Goal: Information Seeking & Learning: Learn about a topic

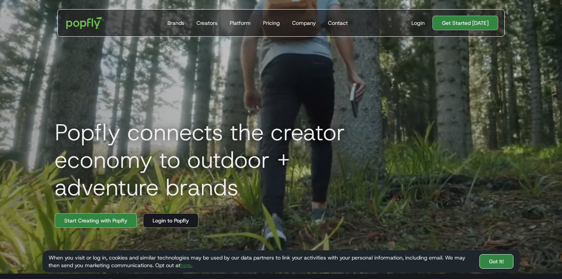
click at [502, 267] on link "Got It!" at bounding box center [497, 261] width 34 height 15
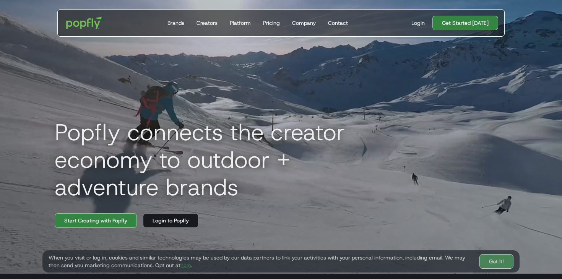
click at [502, 264] on link "Got It!" at bounding box center [497, 261] width 34 height 15
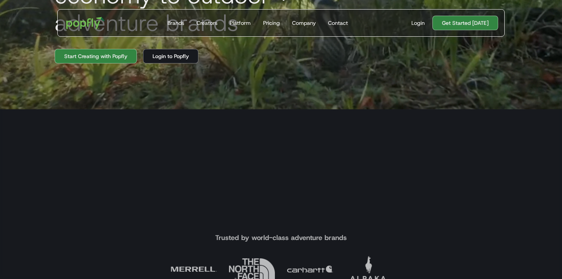
scroll to position [205, 0]
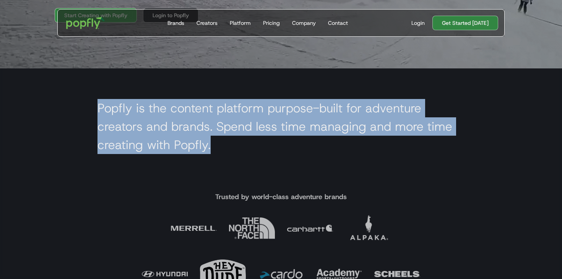
drag, startPoint x: 224, startPoint y: 93, endPoint x: 221, endPoint y: 147, distance: 53.6
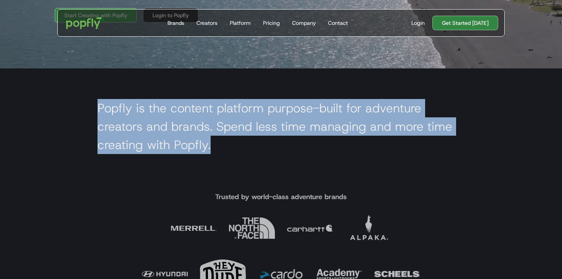
click at [221, 147] on section "Popfly is the content platform purpose-built for adventure creators and brands.…" at bounding box center [281, 128] width 562 height 120
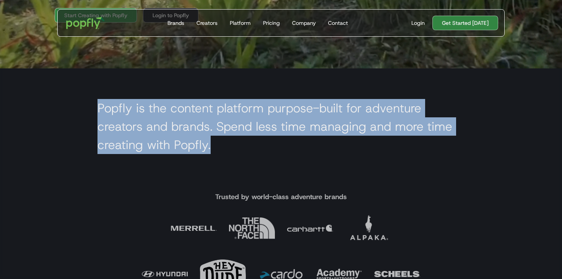
click at [221, 147] on h2 "Popfly is the content platform purpose-built for adventure creators and brands.…" at bounding box center [281, 126] width 367 height 55
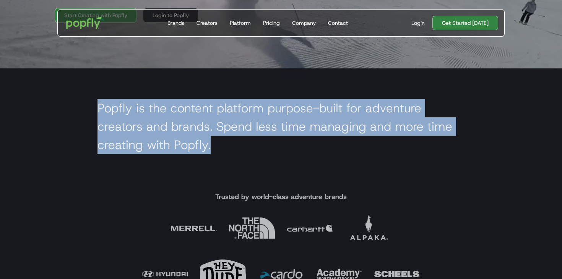
drag, startPoint x: 221, startPoint y: 147, endPoint x: 223, endPoint y: 91, distance: 55.1
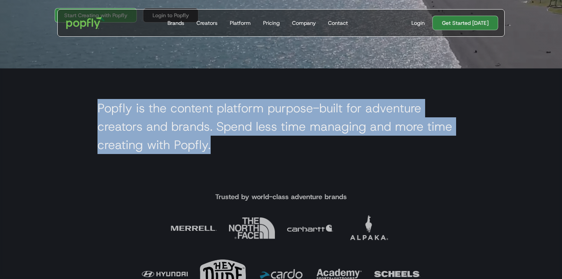
click at [223, 91] on section "Popfly is the content platform purpose-built for adventure creators and brands.…" at bounding box center [281, 128] width 562 height 120
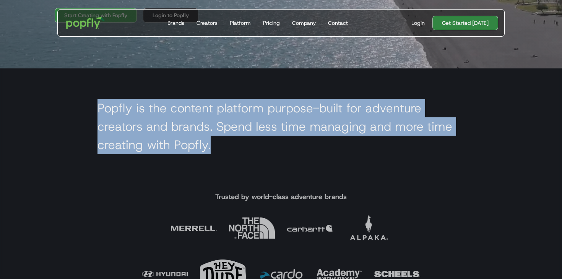
click at [223, 91] on section "Popfly is the content platform purpose-built for adventure creators and brands.…" at bounding box center [281, 128] width 562 height 120
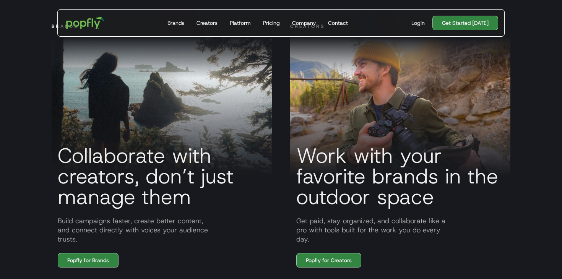
scroll to position [549, 0]
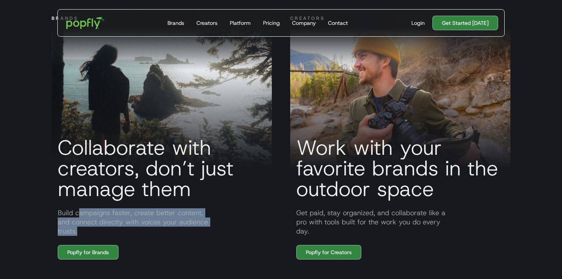
drag, startPoint x: 80, startPoint y: 215, endPoint x: 130, endPoint y: 230, distance: 52.4
click at [130, 230] on p "Build campaigns faster, create better content, and connect directly with voices…" at bounding box center [162, 223] width 220 height 28
drag, startPoint x: 130, startPoint y: 230, endPoint x: 52, endPoint y: 209, distance: 80.5
click at [52, 209] on p "Build campaigns faster, create better content, and connect directly with voices…" at bounding box center [162, 223] width 220 height 28
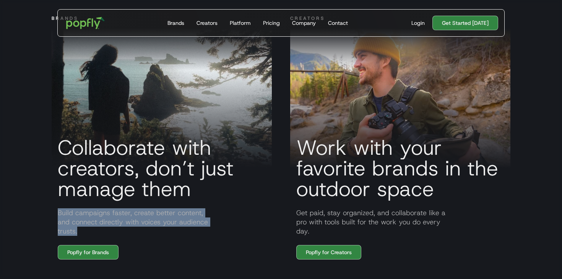
click at [52, 209] on p "Build campaigns faster, create better content, and connect directly with voices…" at bounding box center [162, 223] width 220 height 28
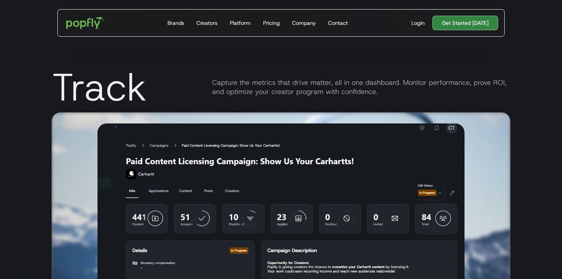
scroll to position [1891, 0]
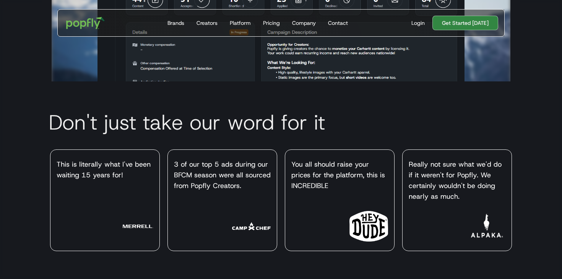
click at [268, 118] on h2 "Don't just take our word for it" at bounding box center [280, 122] width 477 height 21
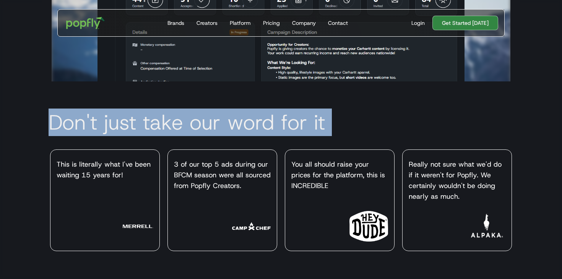
click at [268, 118] on h2 "Don't just take our word for it" at bounding box center [280, 122] width 477 height 21
click at [286, 91] on section "Don't just take our word for it This is literally what I've been waiting 15 yea…" at bounding box center [281, 192] width 562 height 223
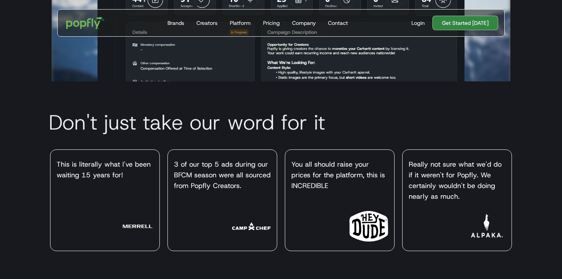
click at [280, 119] on h2 "Don't just take our word for it" at bounding box center [280, 122] width 477 height 21
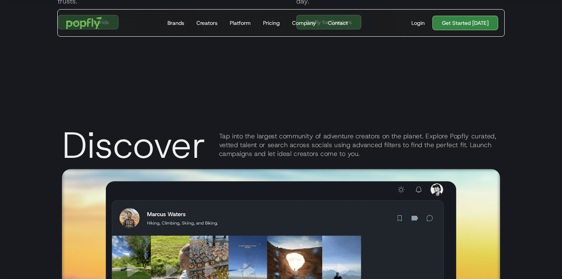
scroll to position [701, 0]
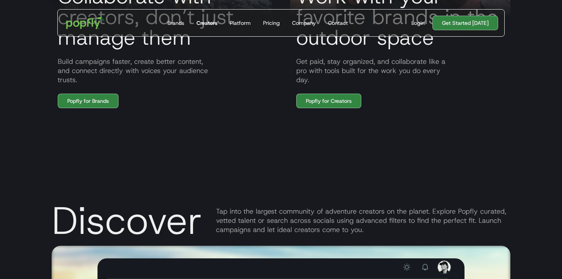
click at [215, 24] on div "Creators" at bounding box center [207, 23] width 21 height 8
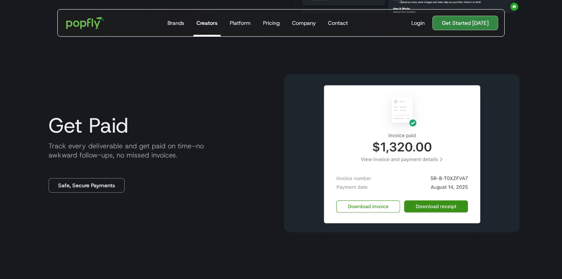
scroll to position [757, 0]
